Goal: Find specific page/section: Find specific page/section

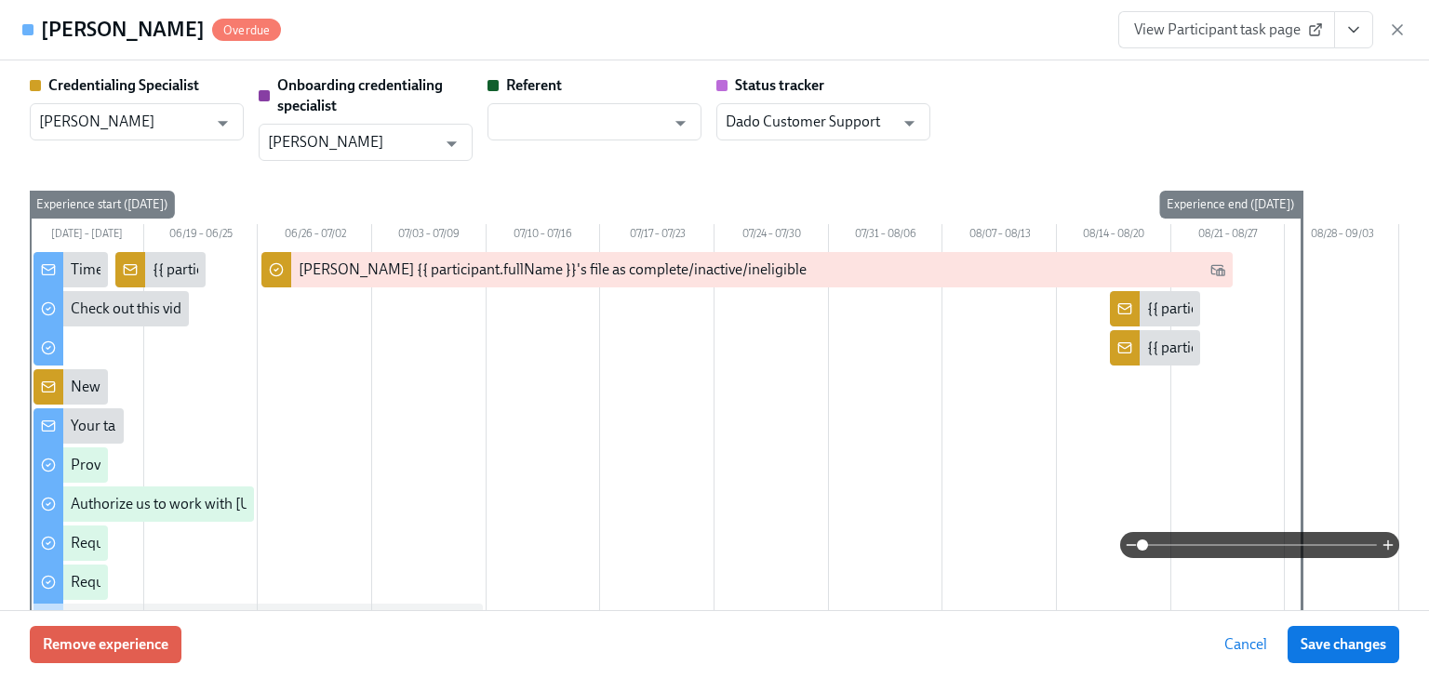
scroll to position [1295, 0]
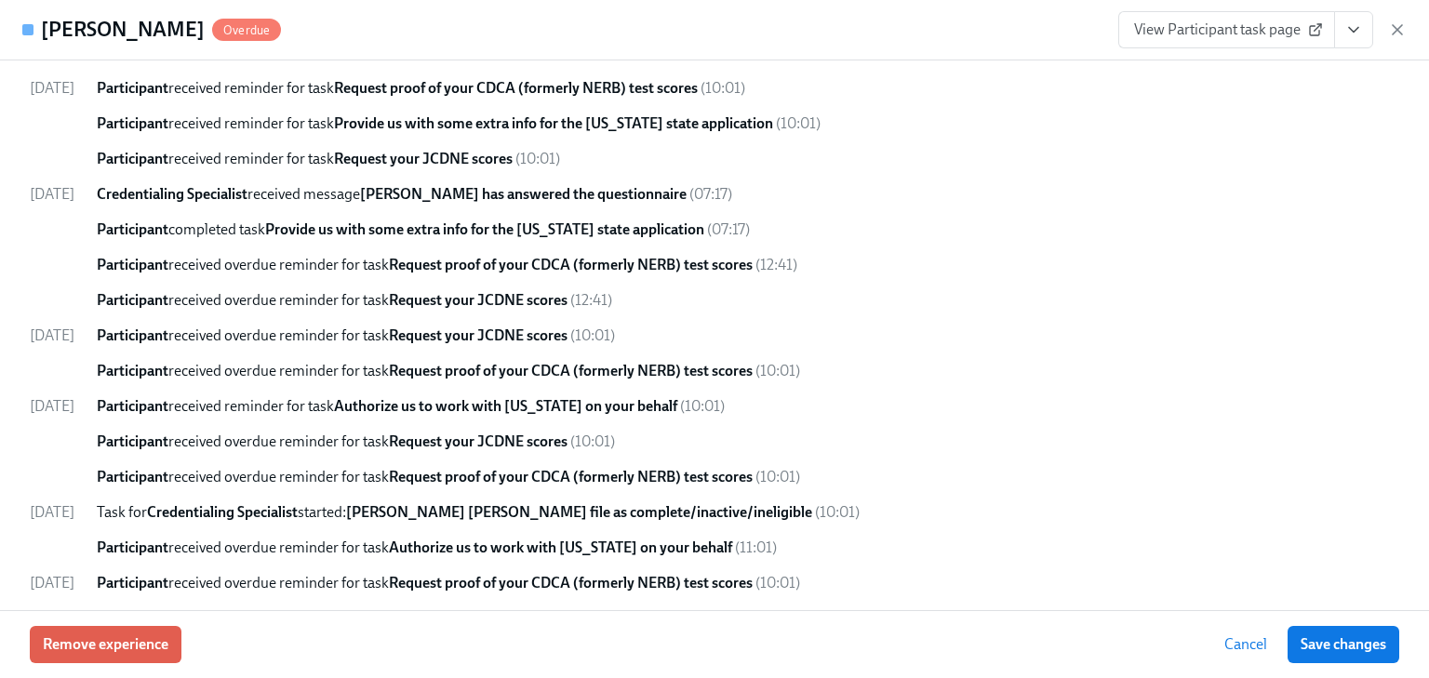
drag, startPoint x: 1174, startPoint y: 144, endPoint x: 1149, endPoint y: 186, distance: 48.8
